Goal: Transaction & Acquisition: Subscribe to service/newsletter

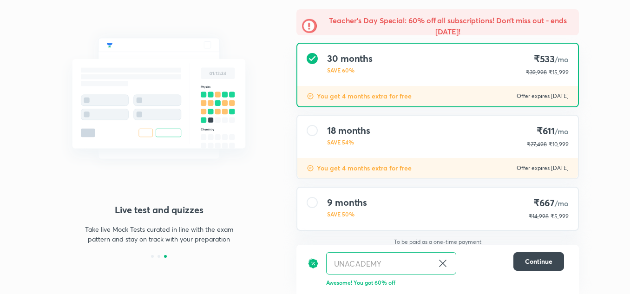
scroll to position [74, 0]
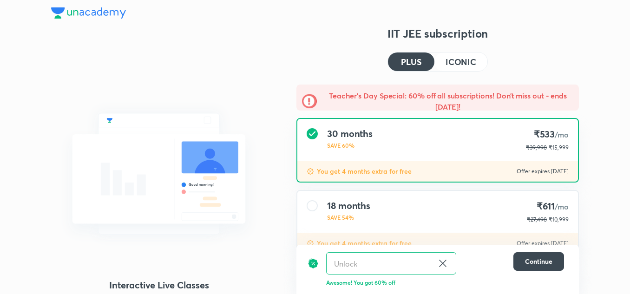
click at [468, 62] on h4 "ICONIC" at bounding box center [460, 62] width 31 height 8
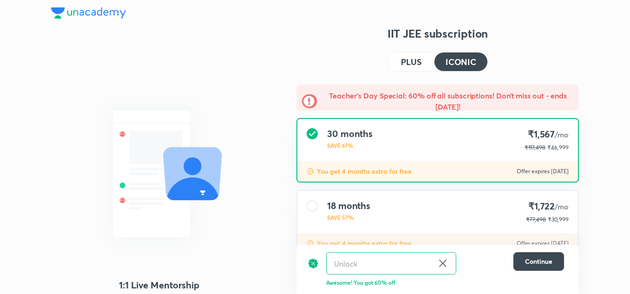
click at [414, 66] on h4 "PLUS" at bounding box center [411, 62] width 20 height 8
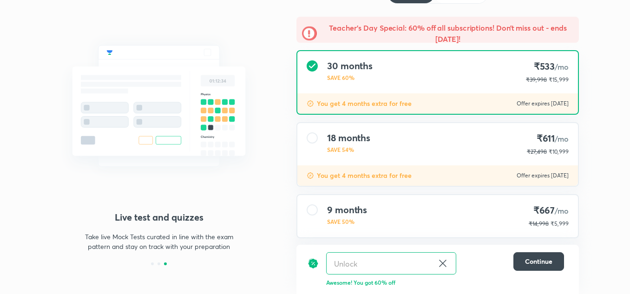
scroll to position [122, 0]
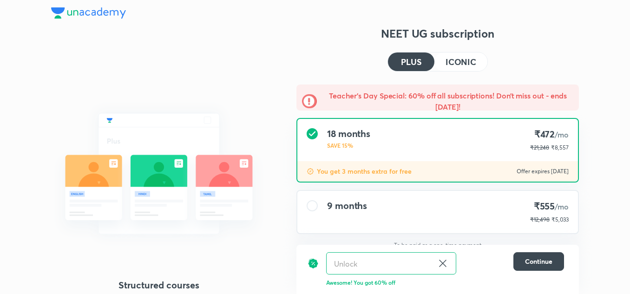
scroll to position [39, 0]
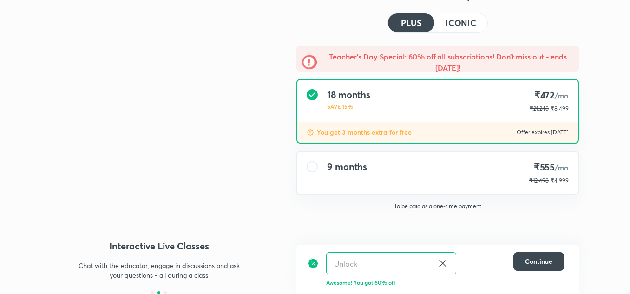
click at [464, 16] on button "ICONIC" at bounding box center [460, 22] width 53 height 19
